Goal: Task Accomplishment & Management: Manage account settings

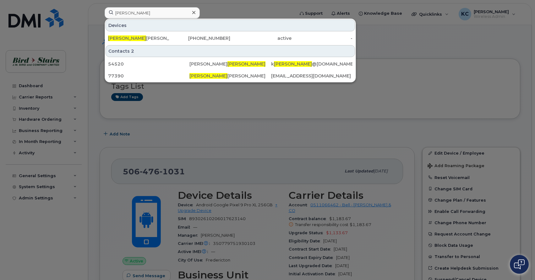
click at [98, 37] on div at bounding box center [267, 140] width 535 height 280
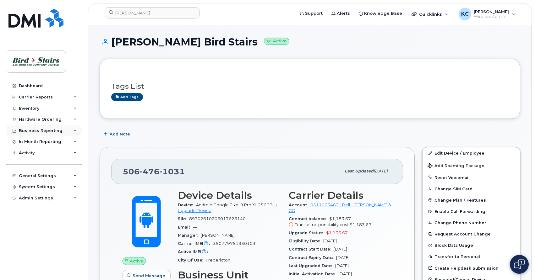
click at [74, 130] on icon at bounding box center [74, 130] width 3 height 3
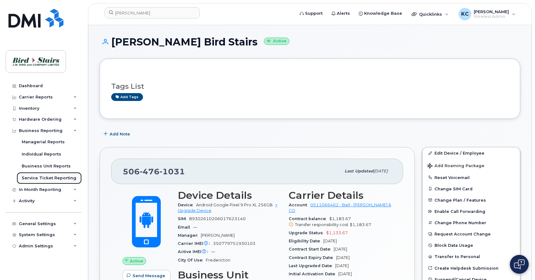
drag, startPoint x: 31, startPoint y: 181, endPoint x: 32, endPoint y: 177, distance: 3.9
click at [31, 180] on div "Service Ticket Reporting" at bounding box center [49, 179] width 55 height 6
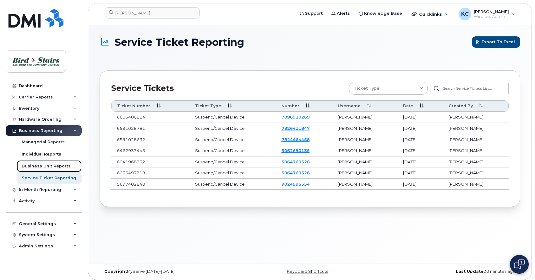
click at [49, 168] on div "Business Unit Reports" at bounding box center [46, 167] width 49 height 6
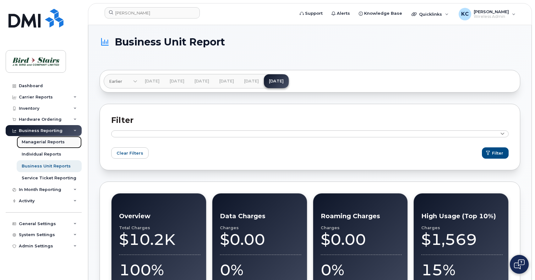
click at [53, 144] on div "Managerial Reports" at bounding box center [43, 142] width 43 height 6
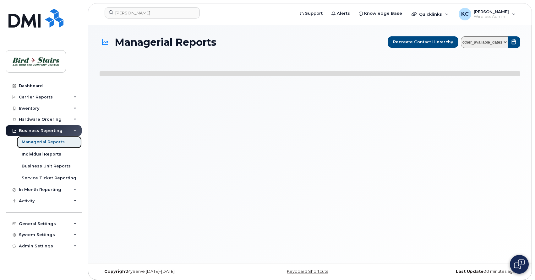
select select
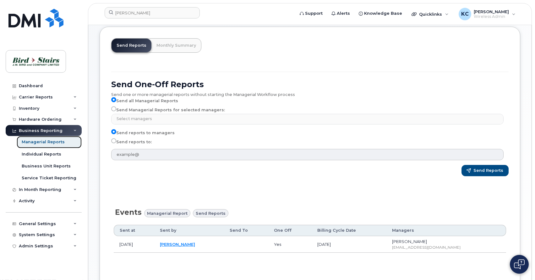
scroll to position [31, 0]
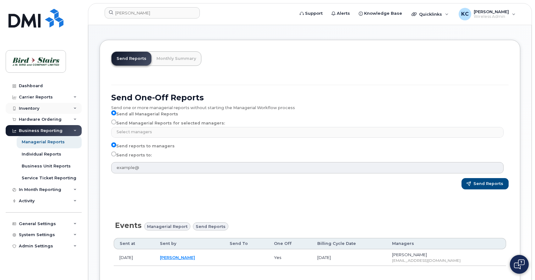
click at [45, 108] on div "Inventory" at bounding box center [44, 108] width 76 height 11
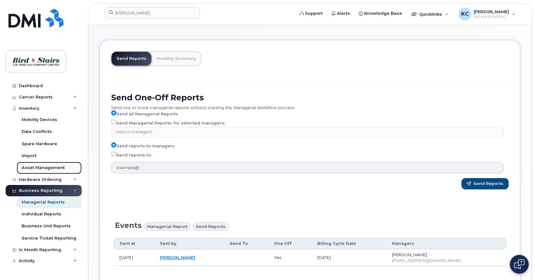
click at [39, 168] on div "Asset Management" at bounding box center [43, 168] width 43 height 6
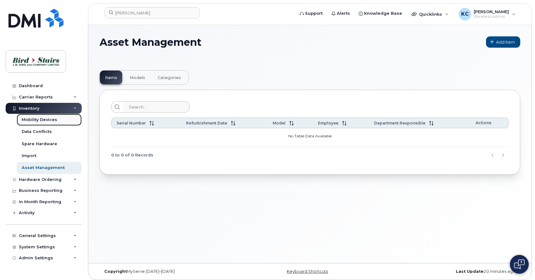
click at [37, 118] on div "Mobility Devices" at bounding box center [39, 120] width 35 height 6
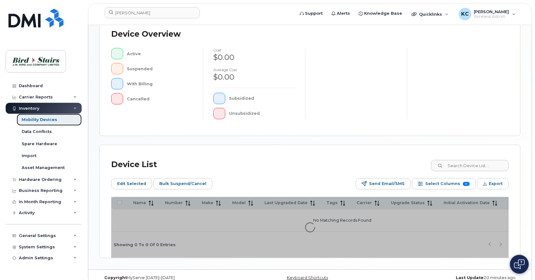
scroll to position [163, 0]
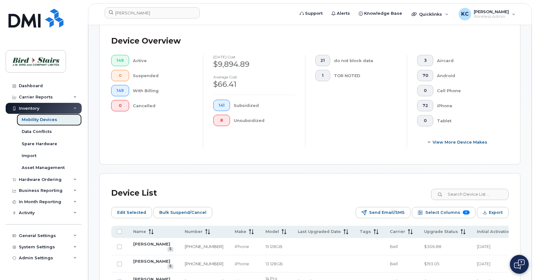
scroll to position [179, 0]
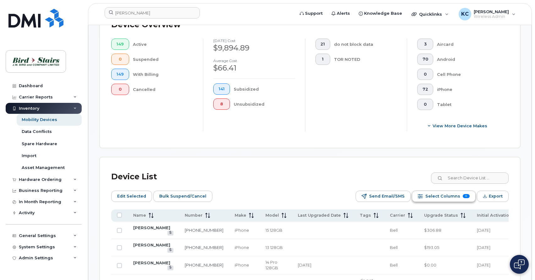
click at [443, 198] on span "Select Columns" at bounding box center [442, 196] width 35 height 9
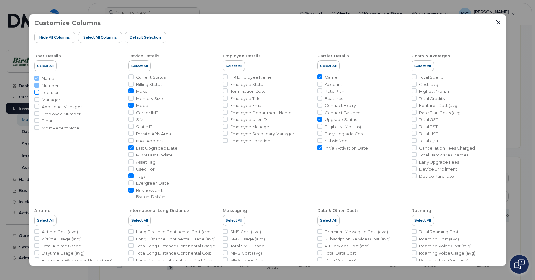
click at [36, 92] on input "Location" at bounding box center [36, 92] width 5 height 5
checkbox input "true"
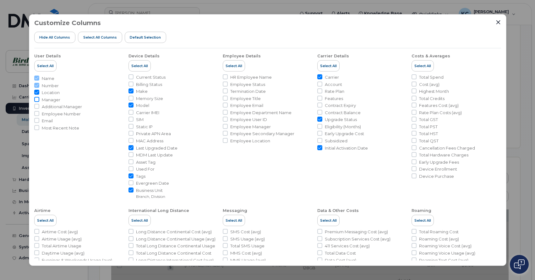
click at [35, 100] on input "Manager" at bounding box center [36, 99] width 5 height 5
checkbox input "true"
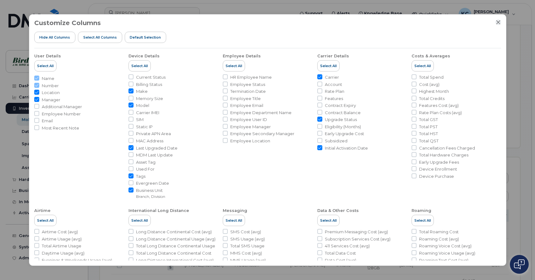
click at [497, 22] on icon "Close" at bounding box center [498, 22] width 5 height 5
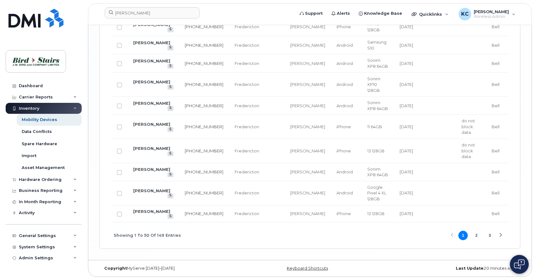
scroll to position [1261, 0]
click at [476, 236] on button "2" at bounding box center [476, 235] width 9 height 9
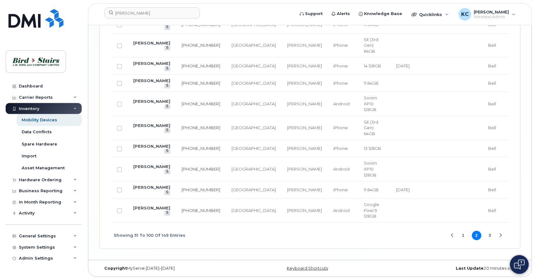
scroll to position [1334, 0]
click at [490, 236] on button "3" at bounding box center [489, 235] width 9 height 9
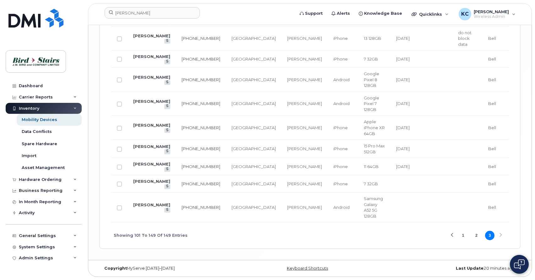
scroll to position [1315, 0]
click at [476, 236] on button "2" at bounding box center [476, 235] width 9 height 9
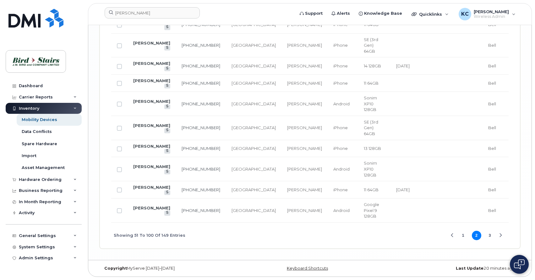
scroll to position [1334, 0]
click at [462, 236] on button "1" at bounding box center [462, 235] width 9 height 9
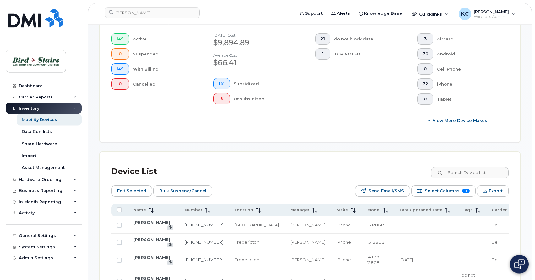
scroll to position [204, 0]
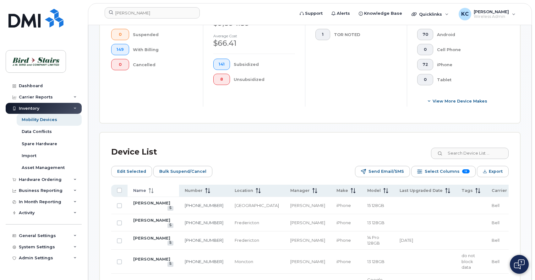
click at [141, 189] on span "Name" at bounding box center [139, 191] width 13 height 6
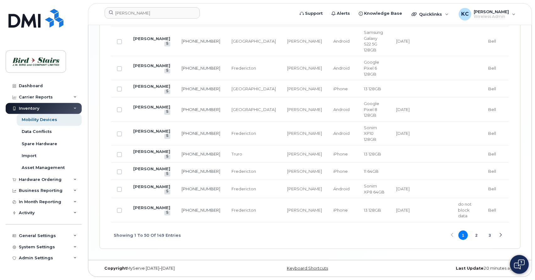
scroll to position [1293, 0]
click at [142, 171] on link "[PERSON_NAME]" at bounding box center [151, 168] width 37 height 5
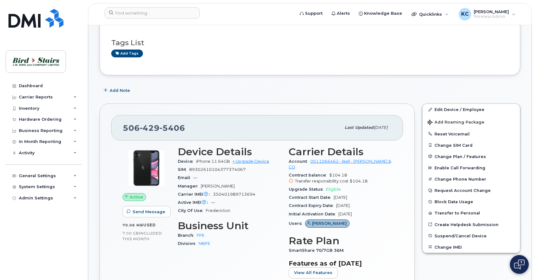
scroll to position [32, 0]
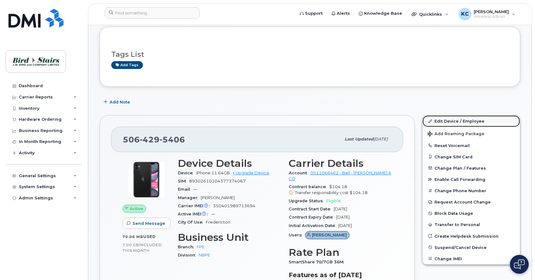
click at [442, 122] on link "Edit Device / Employee" at bounding box center [470, 121] width 97 height 11
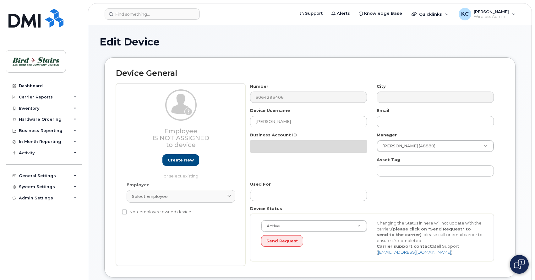
select select "91099"
select select "91089"
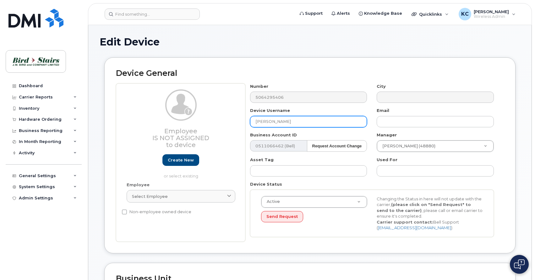
drag, startPoint x: 295, startPoint y: 123, endPoint x: 271, endPoint y: 120, distance: 24.0
click at [271, 120] on input "[PERSON_NAME]" at bounding box center [308, 121] width 117 height 11
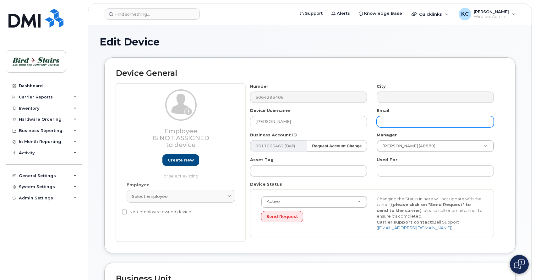
click at [402, 118] on input "text" at bounding box center [435, 121] width 117 height 11
paste input "[PERSON_NAME]"
type input "[EMAIL_ADDRESS][DOMAIN_NAME]"
click at [372, 179] on div "Number 5064295406 City Device Username [PERSON_NAME] Email [EMAIL_ADDRESS][DOMA…" at bounding box center [371, 163] width 253 height 159
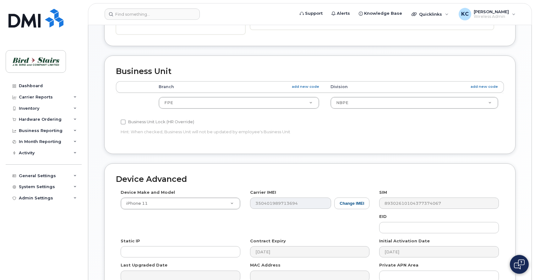
scroll to position [278, 0]
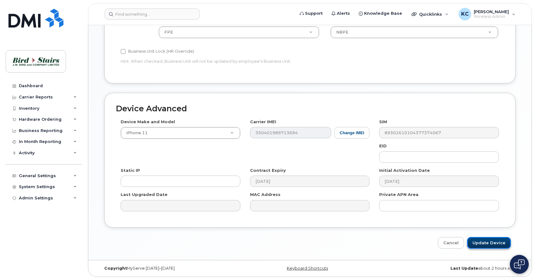
click at [485, 245] on input "Update Device" at bounding box center [489, 243] width 44 height 12
type input "Saving..."
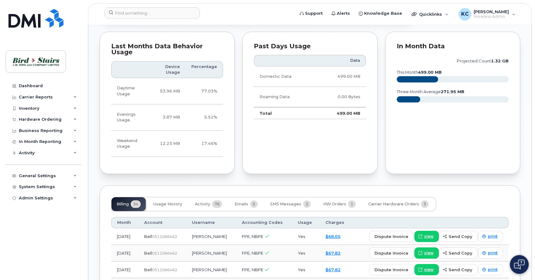
scroll to position [352, 0]
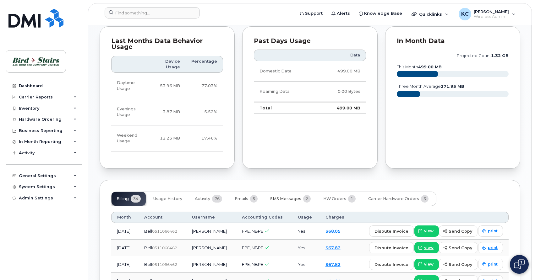
click at [289, 197] on span "SMS Messages" at bounding box center [285, 199] width 31 height 5
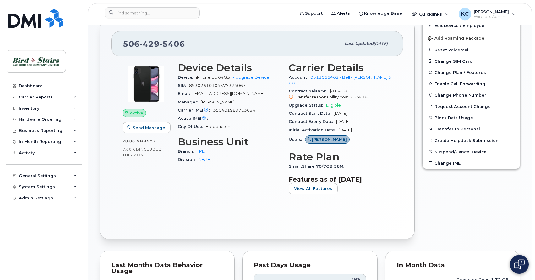
scroll to position [0, 0]
